Goal: Task Accomplishment & Management: Complete application form

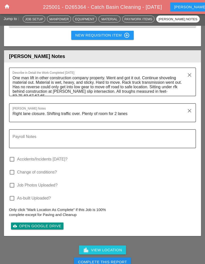
scroll to position [798, 0]
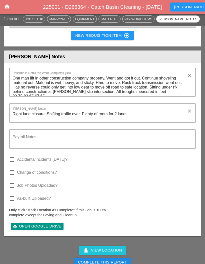
click at [184, 89] on textarea "One man lift in other construction company property. Went and got it out. Conti…" at bounding box center [101, 85] width 176 height 22
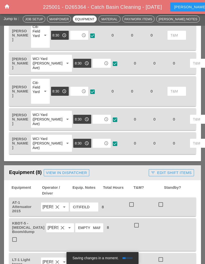
scroll to position [217, 0]
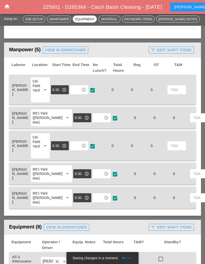
type textarea "One man lift in other construction company property. Went and got it out. Conti…"
click at [79, 82] on div "access_time" at bounding box center [80, 90] width 20 height 26
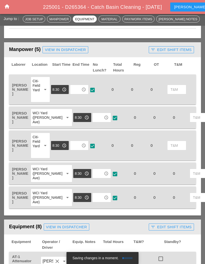
click at [79, 89] on input "text" at bounding box center [76, 90] width 8 height 8
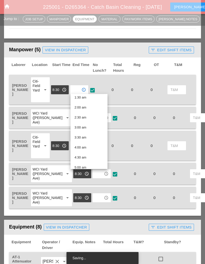
scroll to position [34, 0]
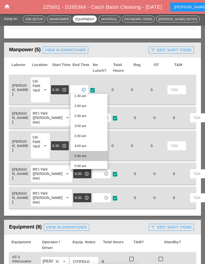
click at [84, 155] on div "4:30 am" at bounding box center [89, 156] width 29 height 6
type input "4:30 am"
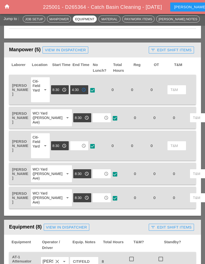
click at [94, 117] on input "text" at bounding box center [98, 118] width 8 height 8
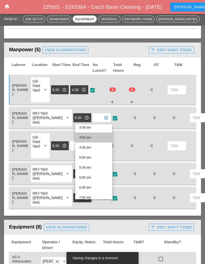
scroll to position [74, 0]
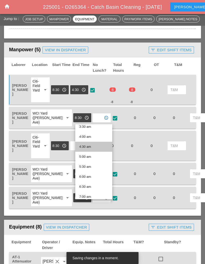
click at [93, 147] on div "4:30 am" at bounding box center [93, 147] width 29 height 6
type input "4:30 am"
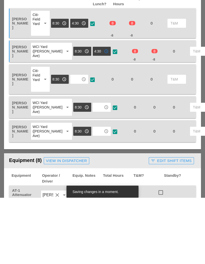
click at [78, 142] on input "text" at bounding box center [76, 146] width 8 height 8
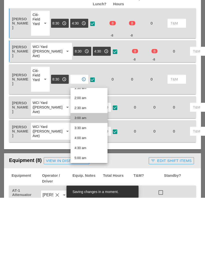
scroll to position [38, 0]
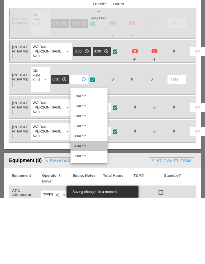
click at [87, 210] on div "4:30 am" at bounding box center [89, 213] width 29 height 6
type input "4:30 am"
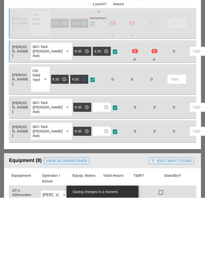
click at [94, 170] on input "text" at bounding box center [98, 174] width 8 height 8
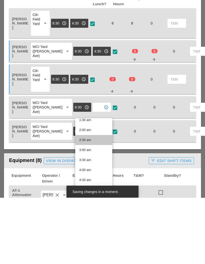
scroll to position [36, 0]
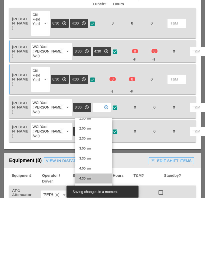
click at [91, 242] on div "4:30 am" at bounding box center [93, 245] width 29 height 6
type input "4:30 am"
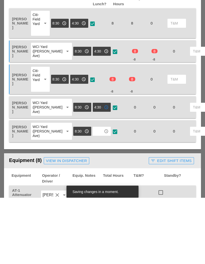
click at [94, 194] on input "text" at bounding box center [98, 198] width 8 height 8
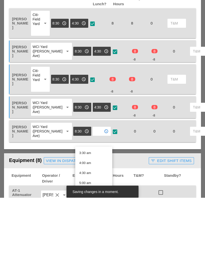
scroll to position [70, 0]
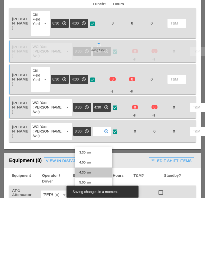
click at [89, 236] on div "4:30 am" at bounding box center [93, 239] width 29 height 6
type input "4:30 am"
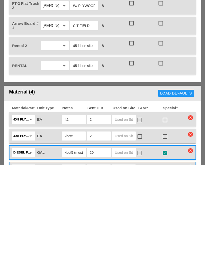
scroll to position [471, 0]
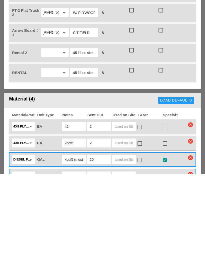
click at [65, 120] on icon "arrow_drop_down" at bounding box center [64, 123] width 6 height 6
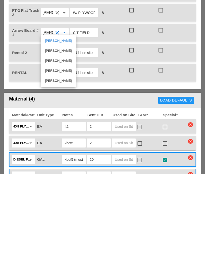
click at [26, 118] on span "Arrow Board # 1" at bounding box center [25, 122] width 27 height 9
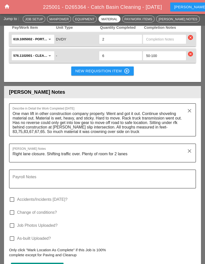
scroll to position [770, 0]
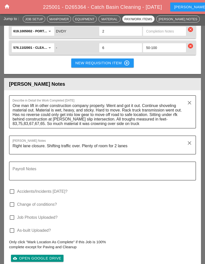
click at [44, 256] on div "cloud_upload Open Google Drive" at bounding box center [37, 259] width 48 height 6
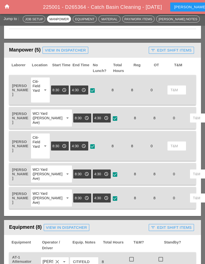
scroll to position [218, 0]
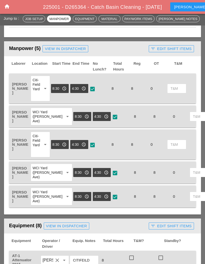
click at [105, 43] on header "Manpower (5) View in Dispatcher - All Workers Must Show up 15 Minutes Before St…" at bounding box center [102, 49] width 197 height 15
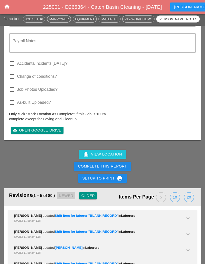
scroll to position [907, 0]
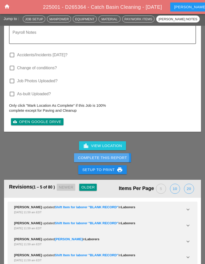
click at [107, 157] on button "Complete This Report" at bounding box center [102, 157] width 57 height 9
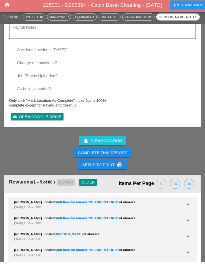
scroll to position [549, 0]
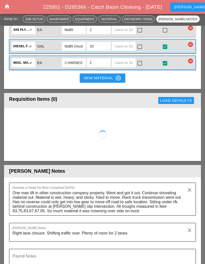
click at [105, 165] on header "[PERSON_NAME] Notes" at bounding box center [102, 171] width 197 height 12
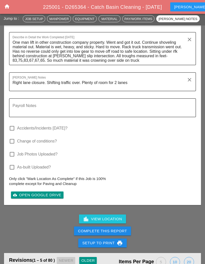
scroll to position [834, 0]
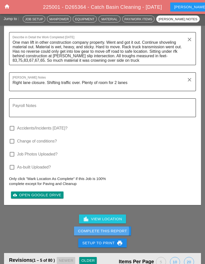
click at [106, 227] on button "Complete This Report" at bounding box center [102, 231] width 57 height 9
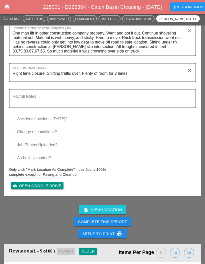
scroll to position [843, 0]
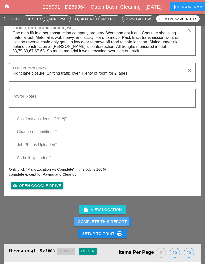
click at [103, 220] on div "Complete This Report" at bounding box center [102, 222] width 49 height 6
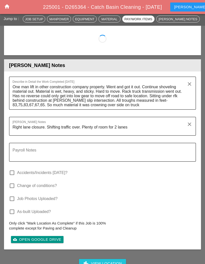
scroll to position [817, 0]
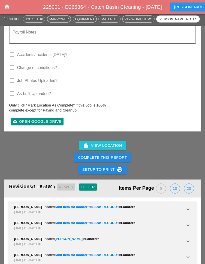
click at [107, 153] on button "Complete This Report" at bounding box center [102, 157] width 57 height 9
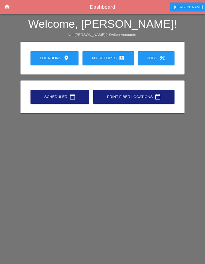
scroll to position [20, 0]
